Goal: Task Accomplishment & Management: Use online tool/utility

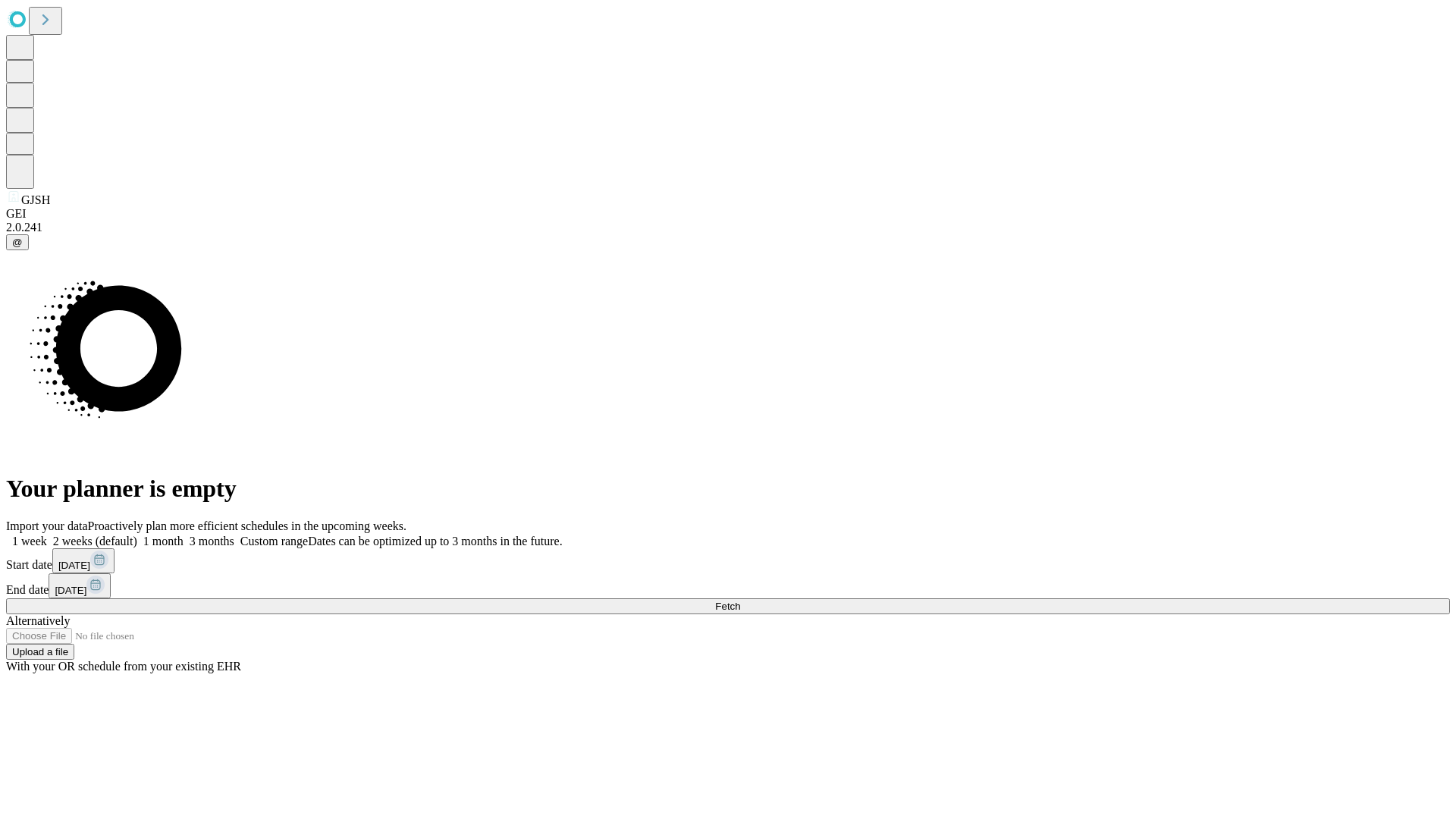
click at [739, 601] on span "Fetch" at bounding box center [727, 607] width 25 height 11
